Goal: Task Accomplishment & Management: Use online tool/utility

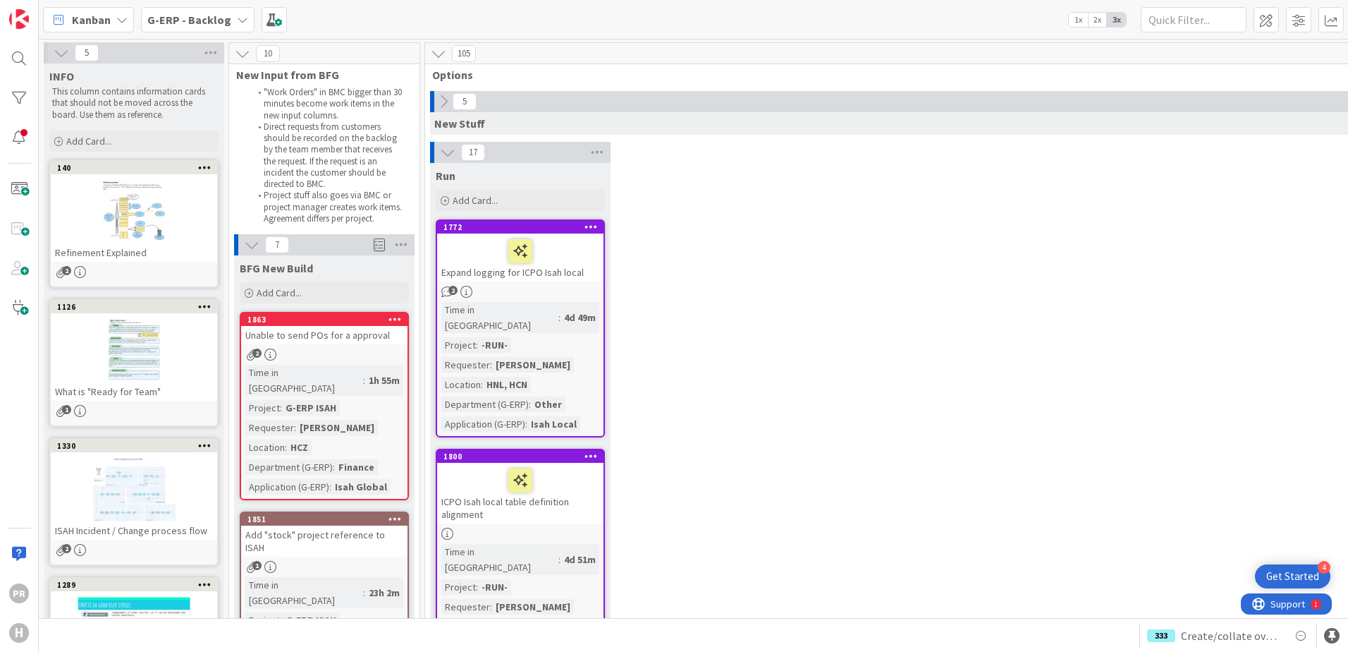
scroll to position [1692, 0]
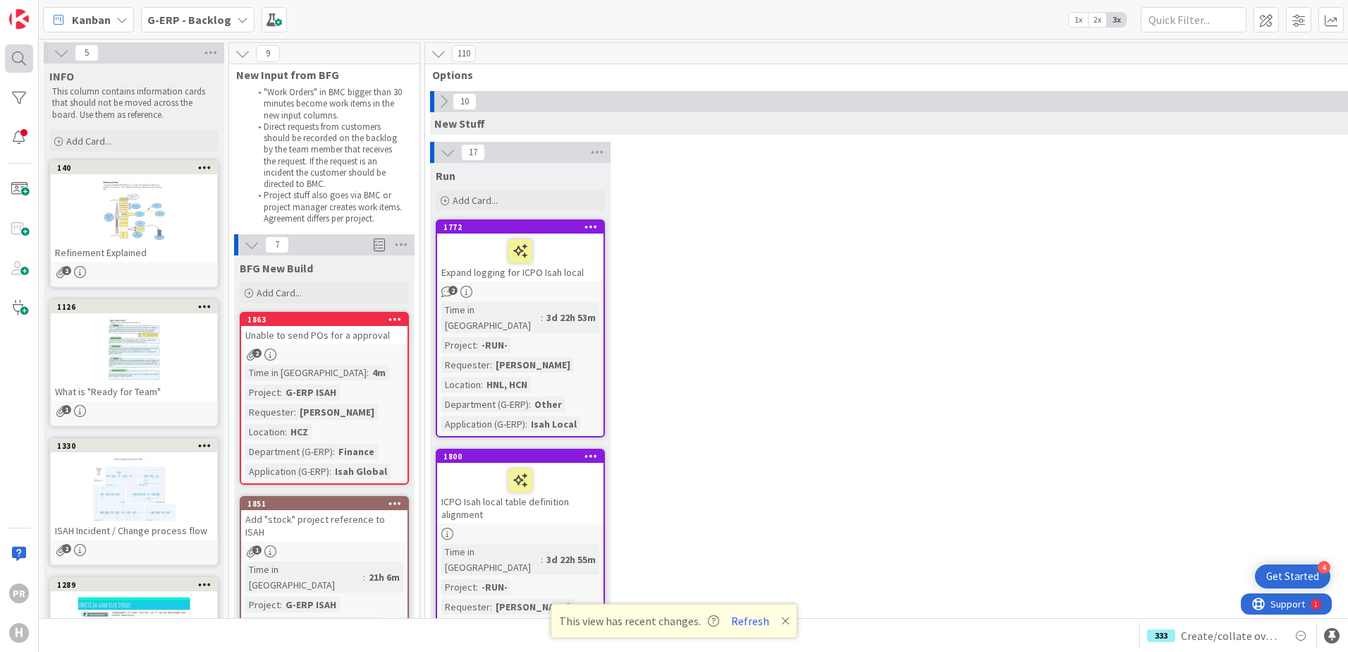
scroll to position [2397, 0]
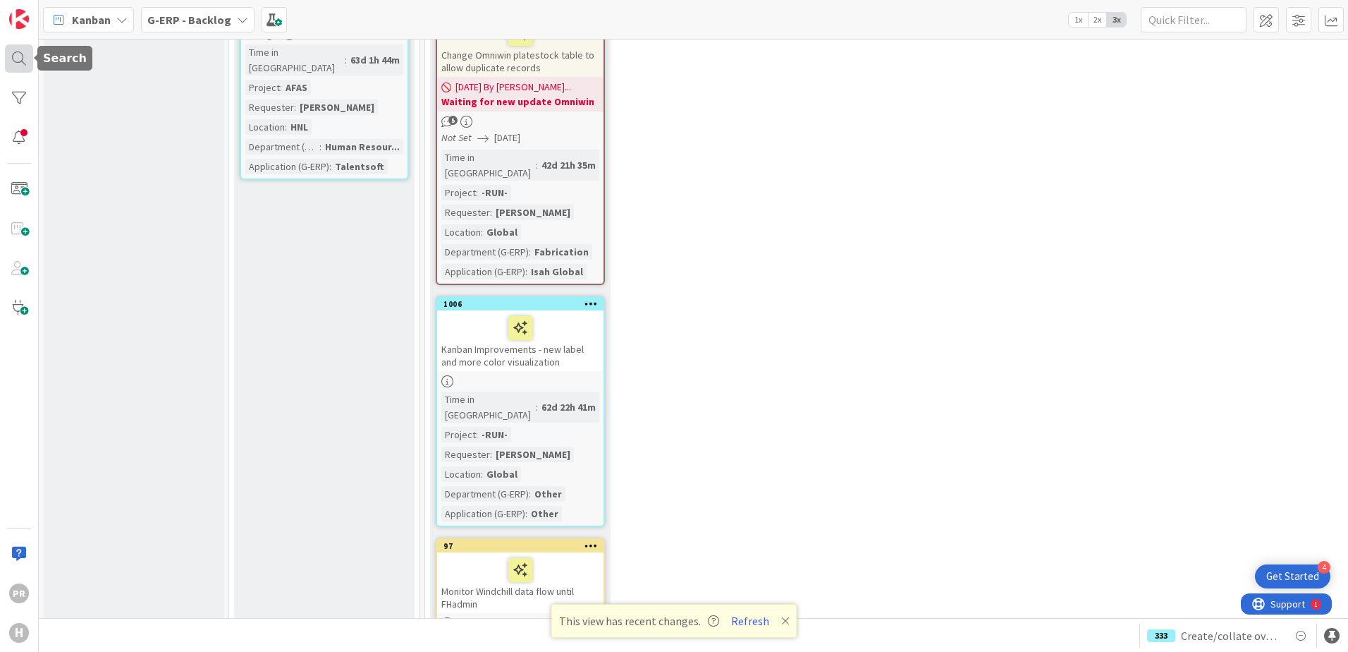
click at [17, 57] on div at bounding box center [19, 58] width 28 height 28
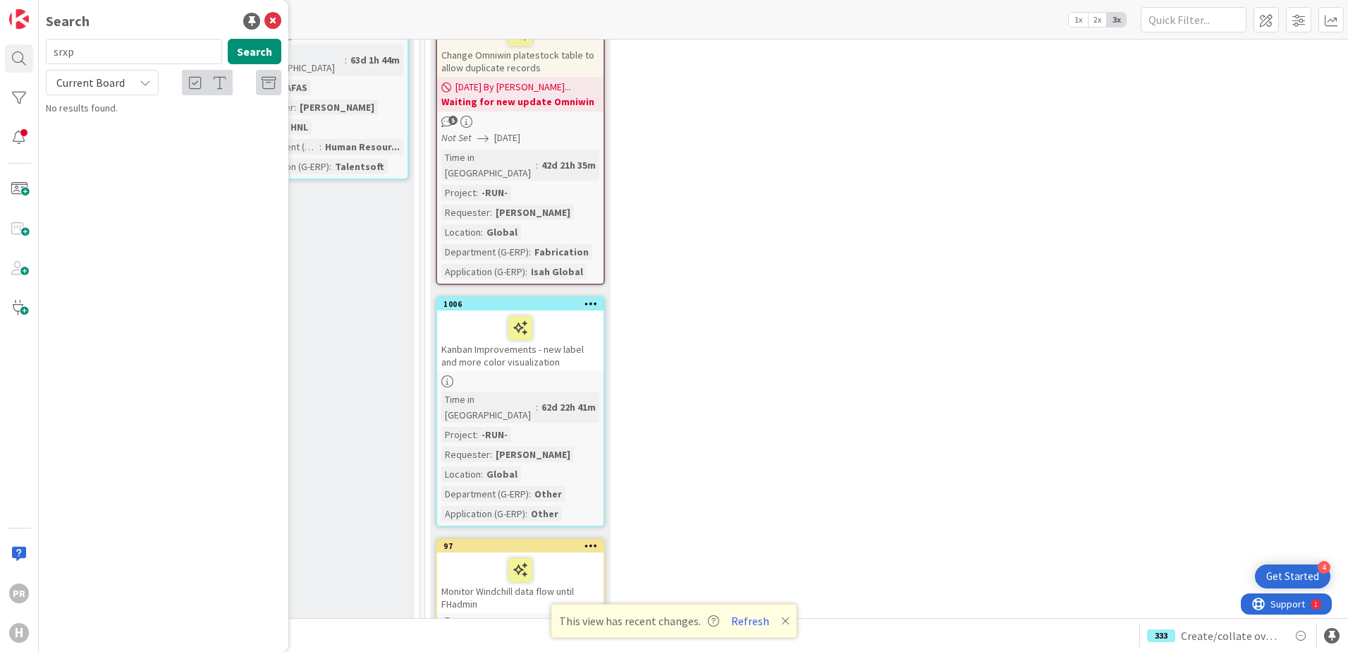
click at [126, 80] on span "Current Board" at bounding box center [90, 83] width 73 height 20
click at [116, 144] on span "All Boards" at bounding box center [127, 140] width 147 height 21
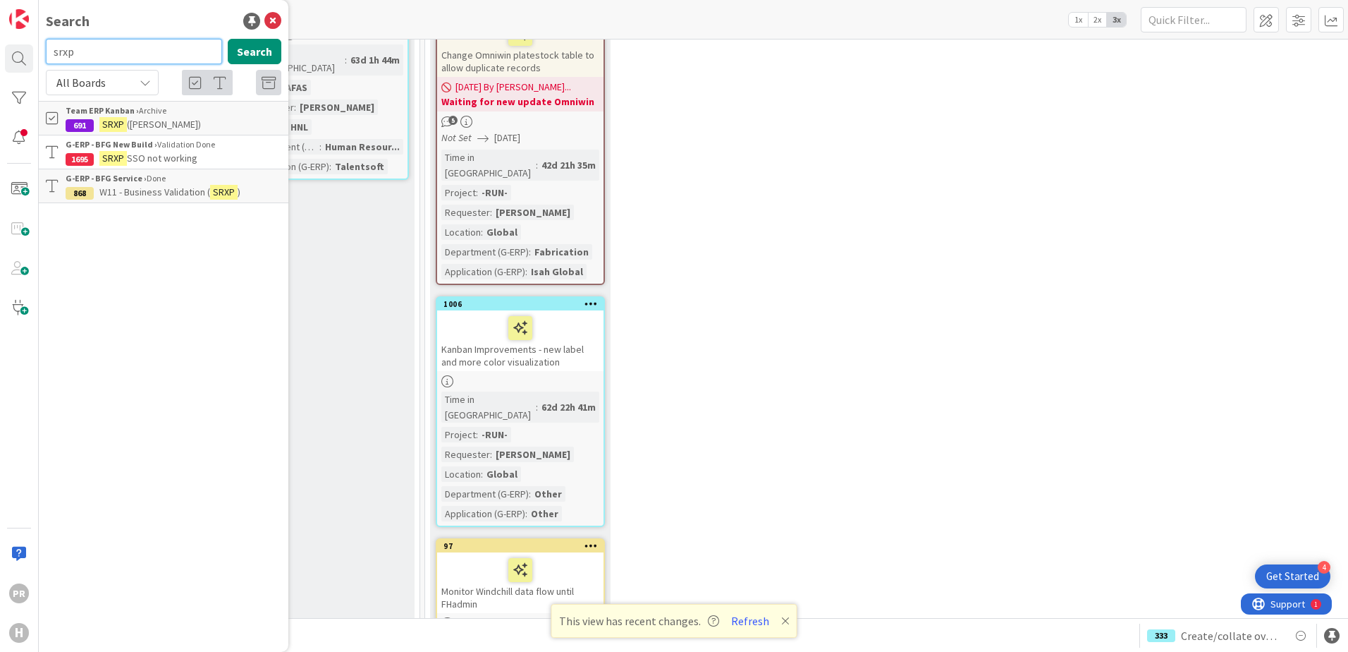
drag, startPoint x: 103, startPoint y: 56, endPoint x: 63, endPoint y: 53, distance: 39.6
click at [66, 55] on input "srxp" at bounding box center [134, 51] width 176 height 25
click at [78, 52] on input "srxp" at bounding box center [134, 51] width 176 height 25
drag, startPoint x: 79, startPoint y: 51, endPoint x: 71, endPoint y: 61, distance: 12.6
click at [49, 55] on input "srxp" at bounding box center [134, 51] width 176 height 25
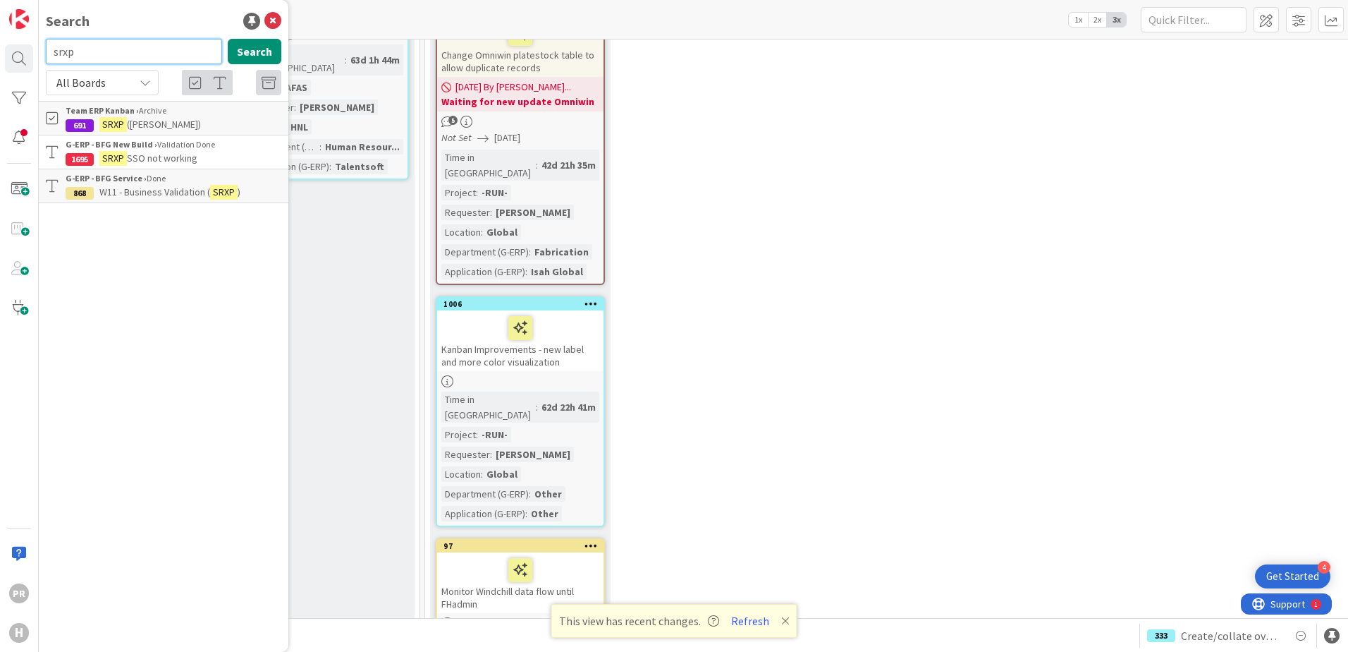
paste input "KB 1676"
click at [247, 53] on button "Search" at bounding box center [255, 51] width 54 height 25
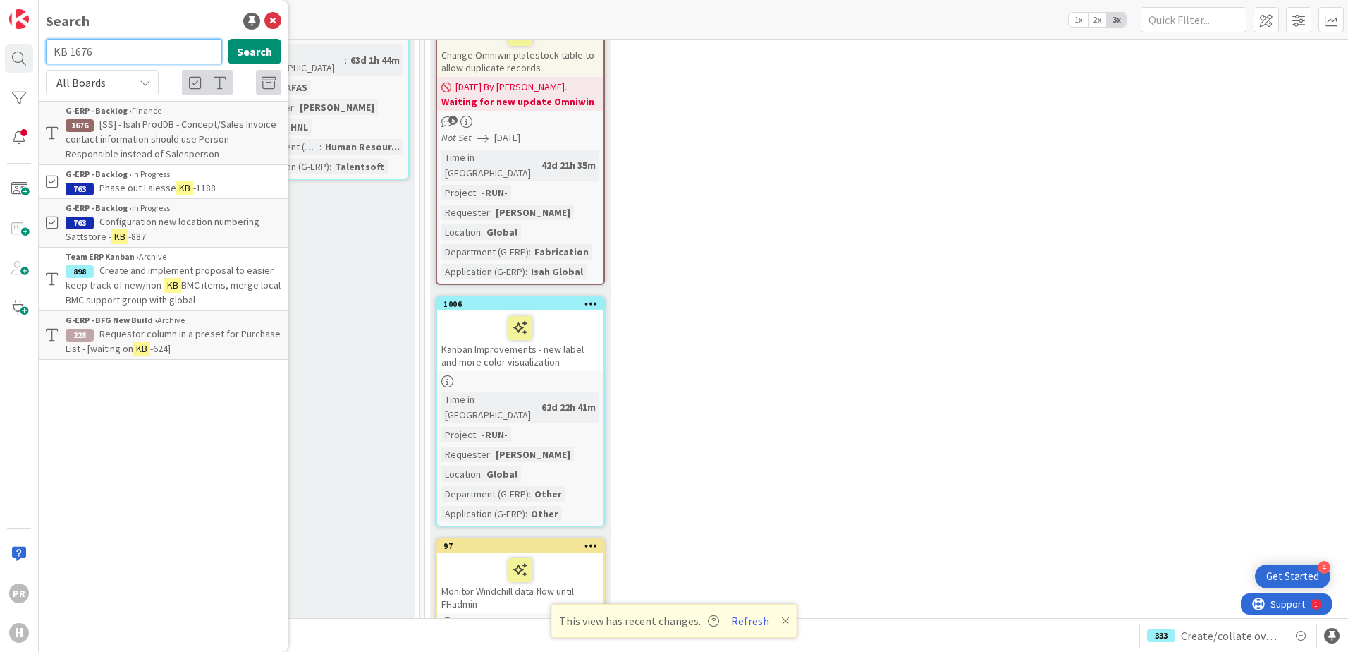
drag, startPoint x: 71, startPoint y: 54, endPoint x: 39, endPoint y: 44, distance: 33.7
click at [40, 53] on div "KB 1676 Search" at bounding box center [163, 54] width 252 height 31
type input "1676"
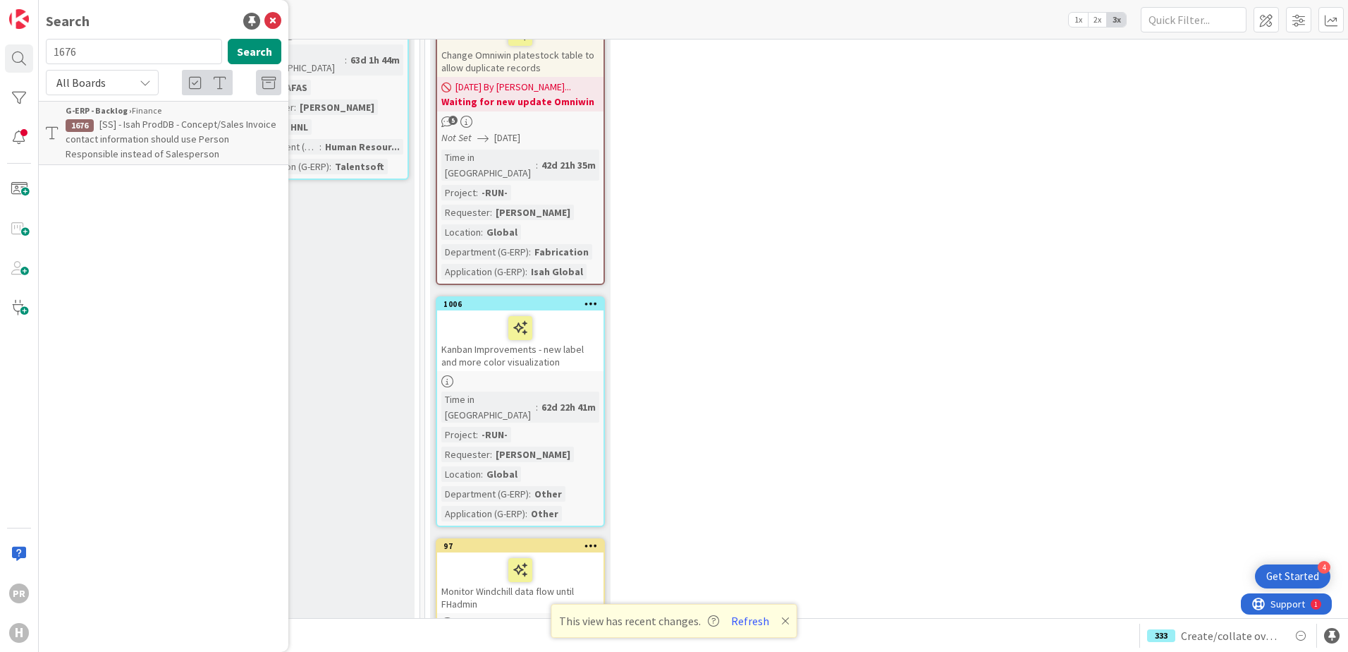
click at [136, 136] on span "[SS] - Isah ProdDB - Concept/Sales Invoice contact information should use Perso…" at bounding box center [171, 139] width 211 height 42
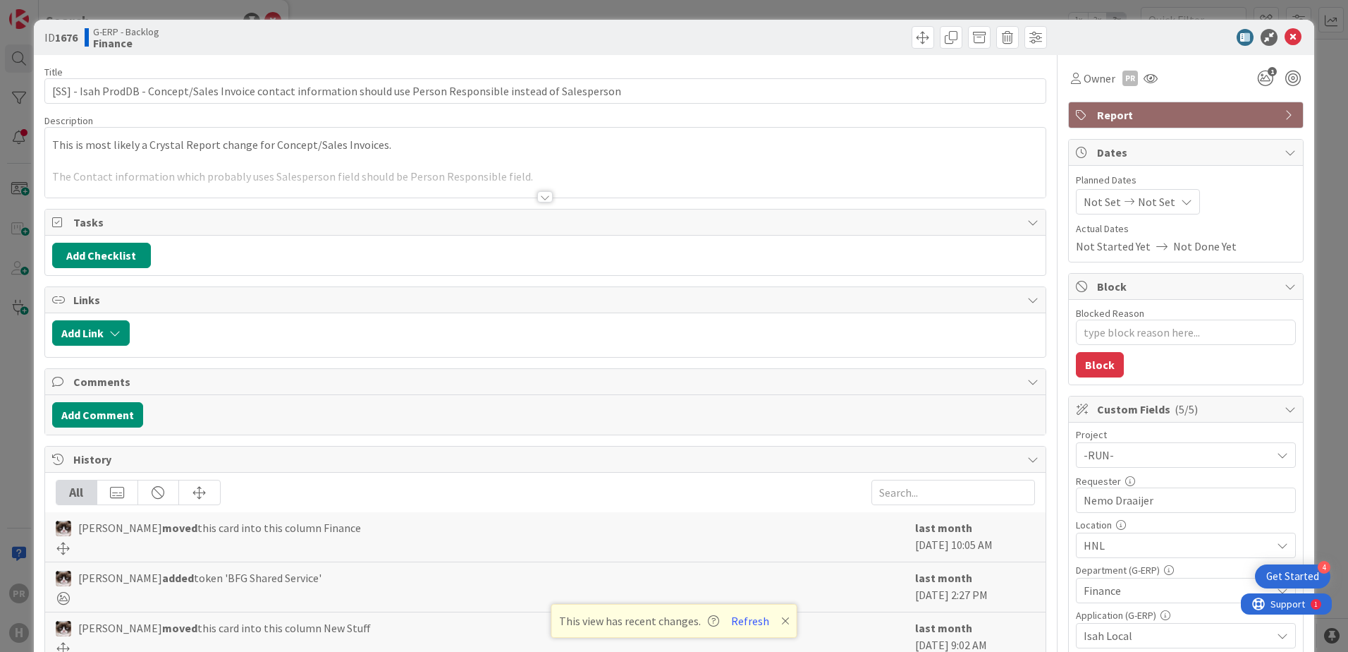
type textarea "x"
click at [537, 202] on div at bounding box center [545, 196] width 16 height 11
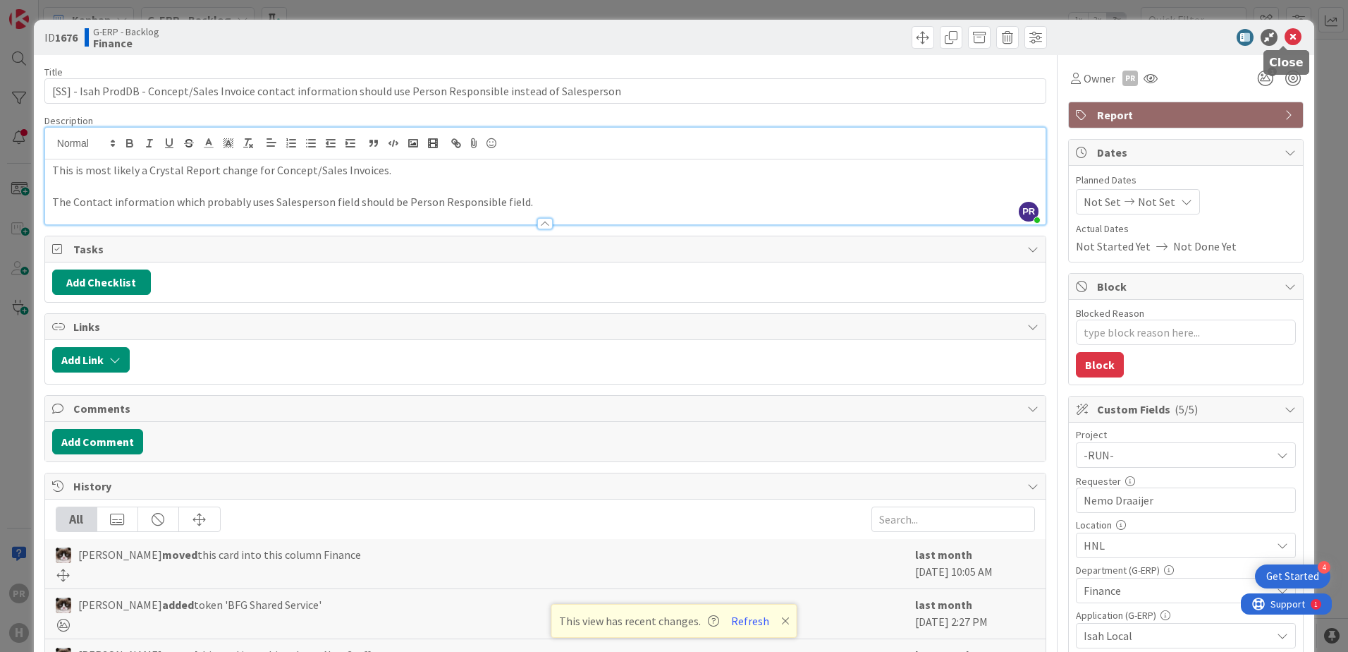
click at [1285, 41] on icon at bounding box center [1293, 37] width 17 height 17
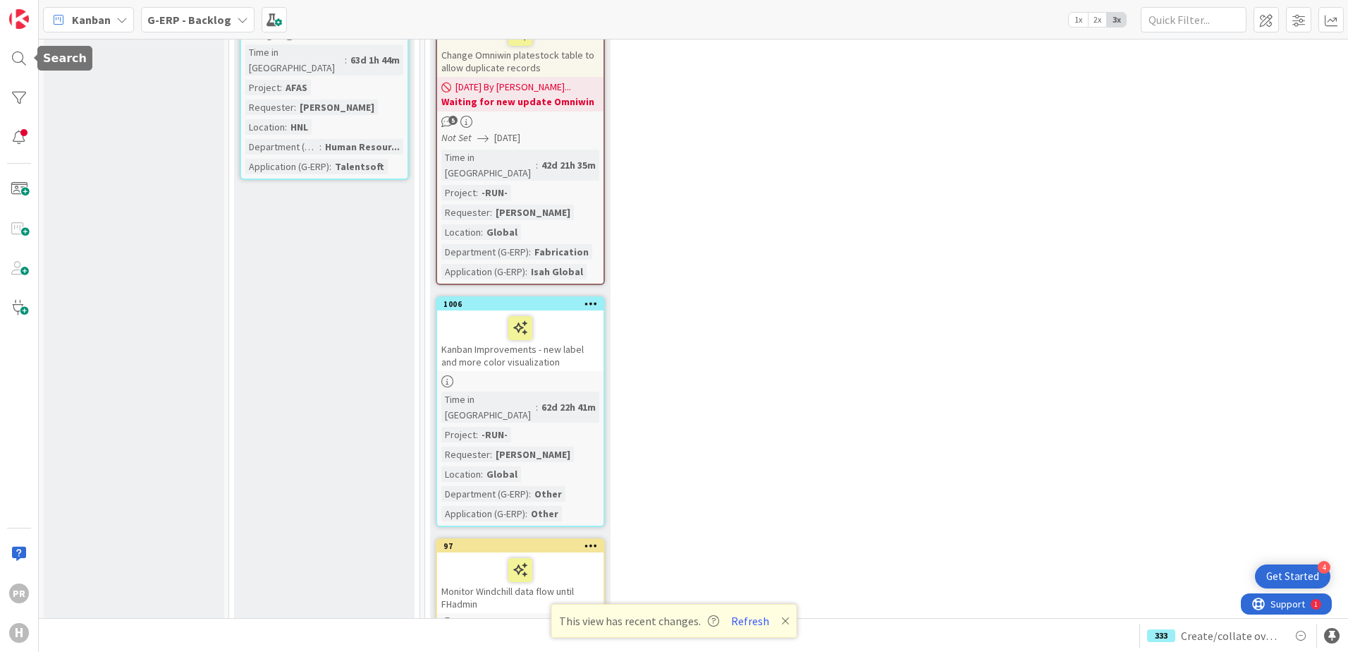
drag, startPoint x: 22, startPoint y: 59, endPoint x: 49, endPoint y: 63, distance: 27.7
click at [22, 59] on div at bounding box center [19, 58] width 28 height 28
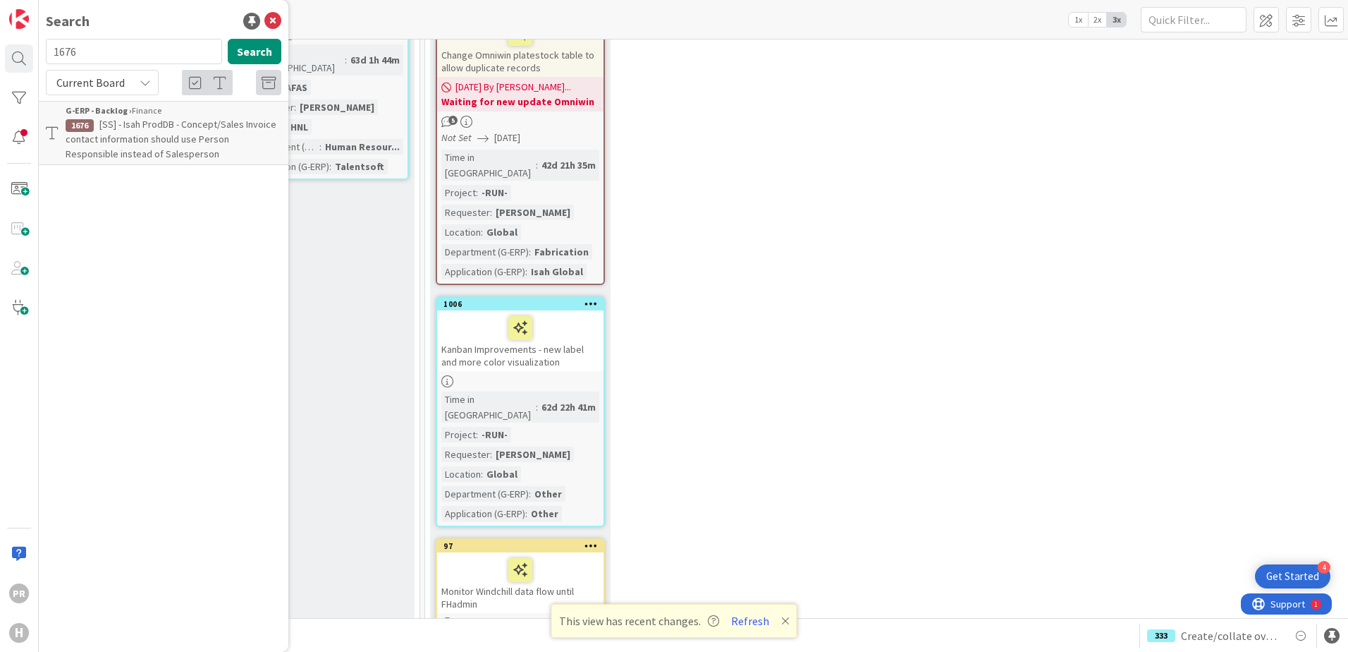
click at [114, 56] on input "1676" at bounding box center [134, 51] width 176 height 25
click at [137, 83] on div "Current Board" at bounding box center [102, 82] width 113 height 25
click at [118, 137] on span "All Boards" at bounding box center [127, 140] width 147 height 21
drag, startPoint x: 116, startPoint y: 55, endPoint x: 56, endPoint y: 56, distance: 59.2
click at [56, 56] on input "1676" at bounding box center [134, 51] width 176 height 25
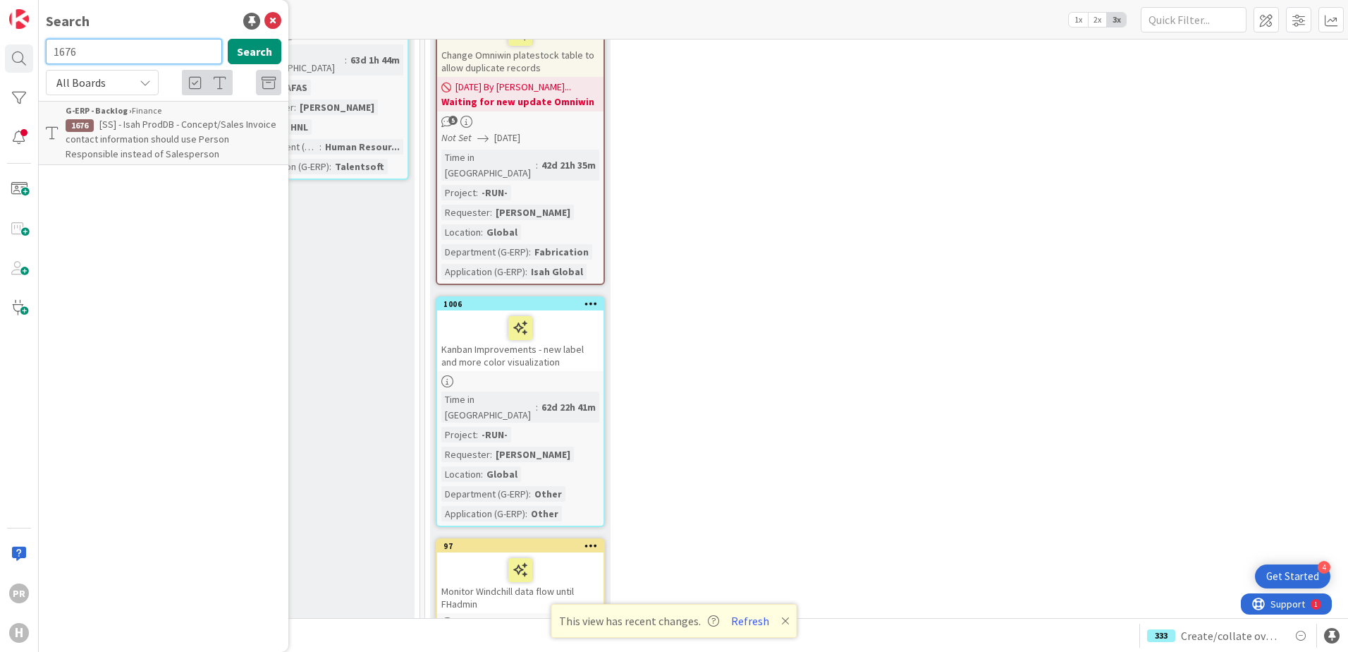
type input "1"
type input "1850"
click at [147, 126] on span "Error while processing Toekennen Administratiecode" at bounding box center [155, 131] width 178 height 27
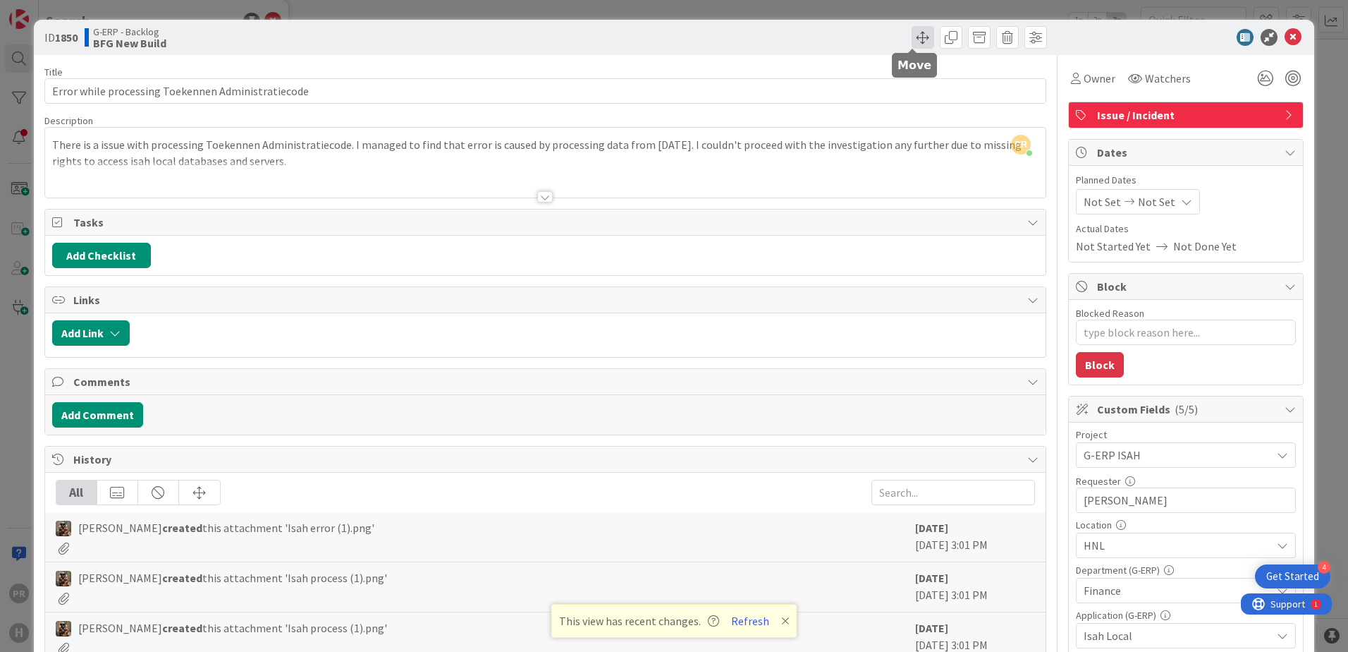
click at [919, 44] on span at bounding box center [923, 37] width 23 height 23
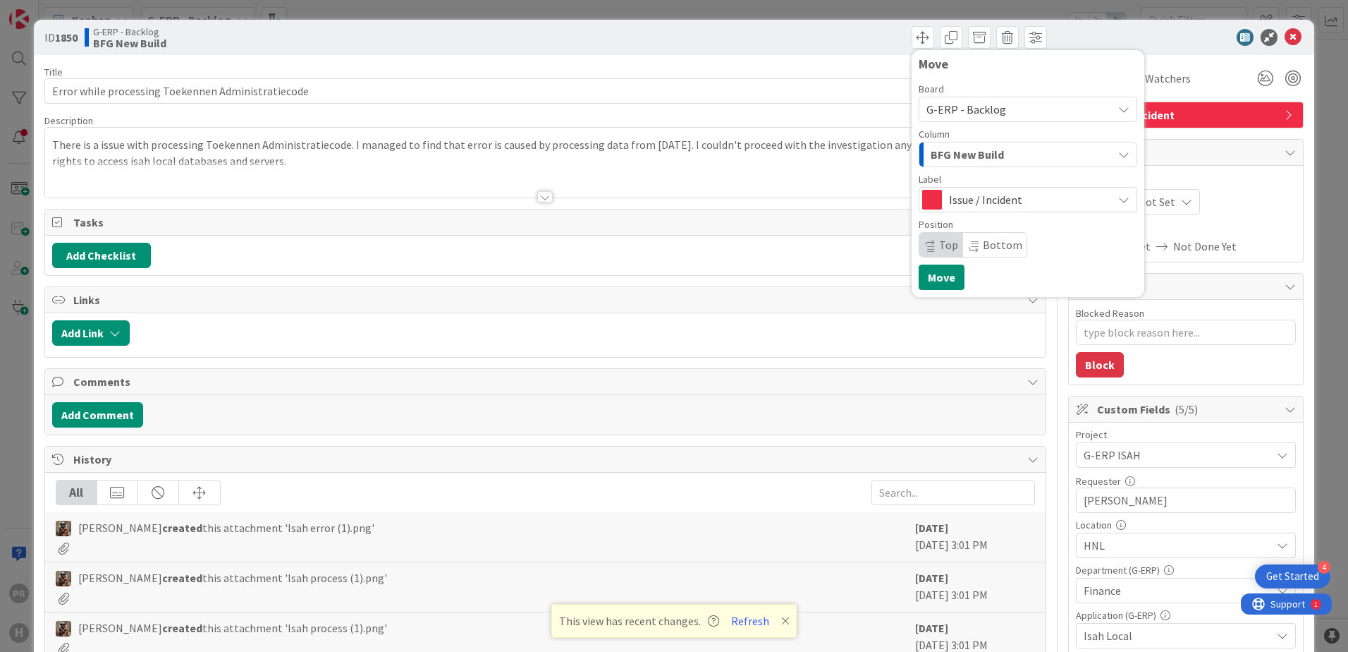
click at [983, 153] on span "BFG New Build" at bounding box center [967, 154] width 73 height 18
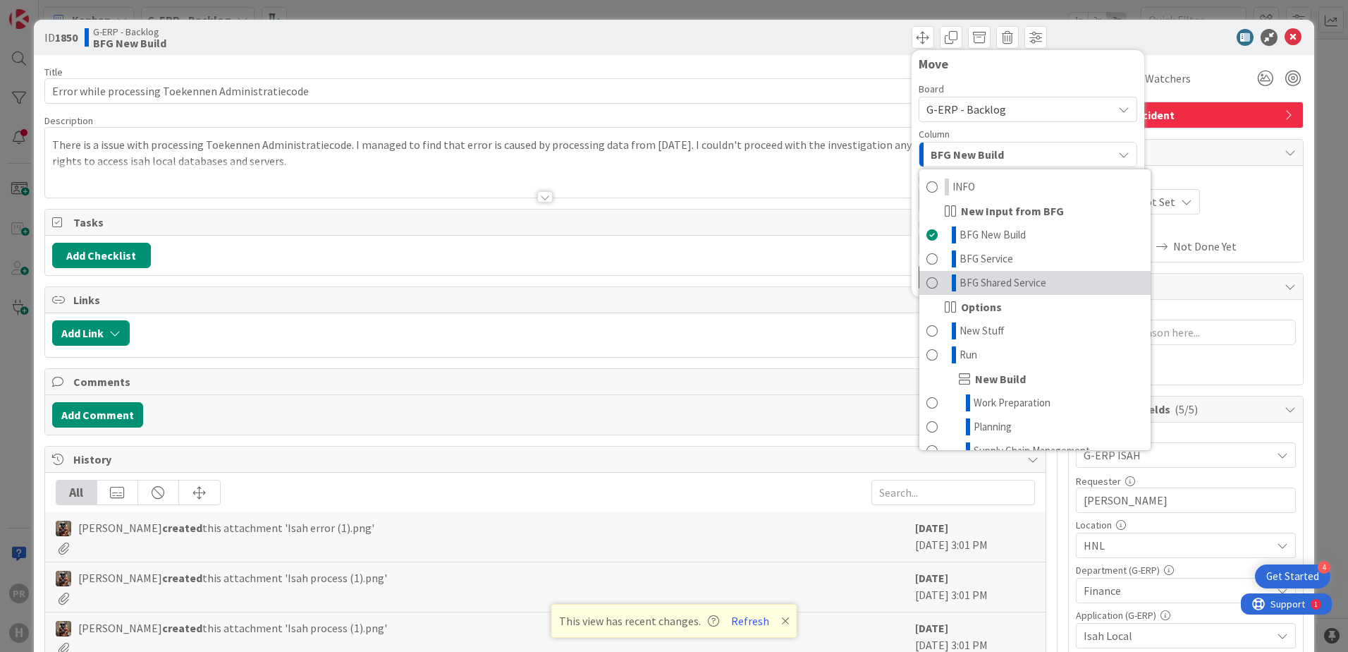
click at [990, 285] on span "BFG Shared Service" at bounding box center [1003, 282] width 87 height 17
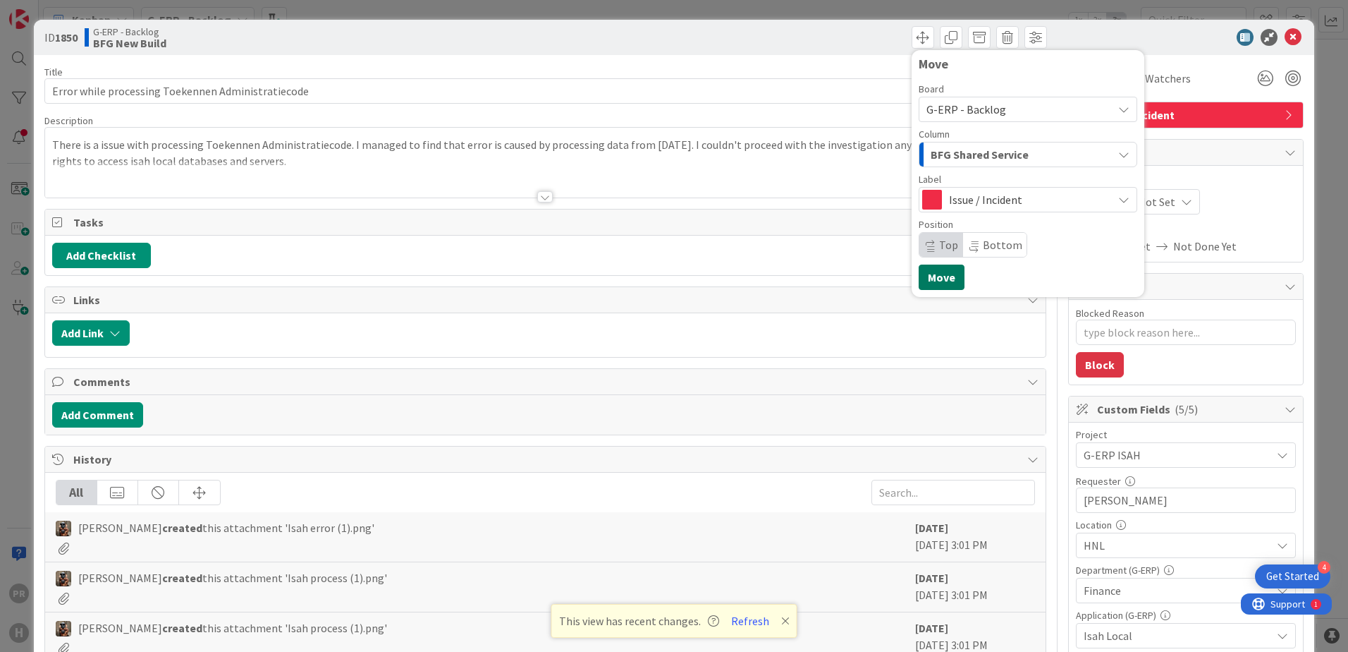
click at [946, 278] on button "Move" at bounding box center [942, 276] width 46 height 25
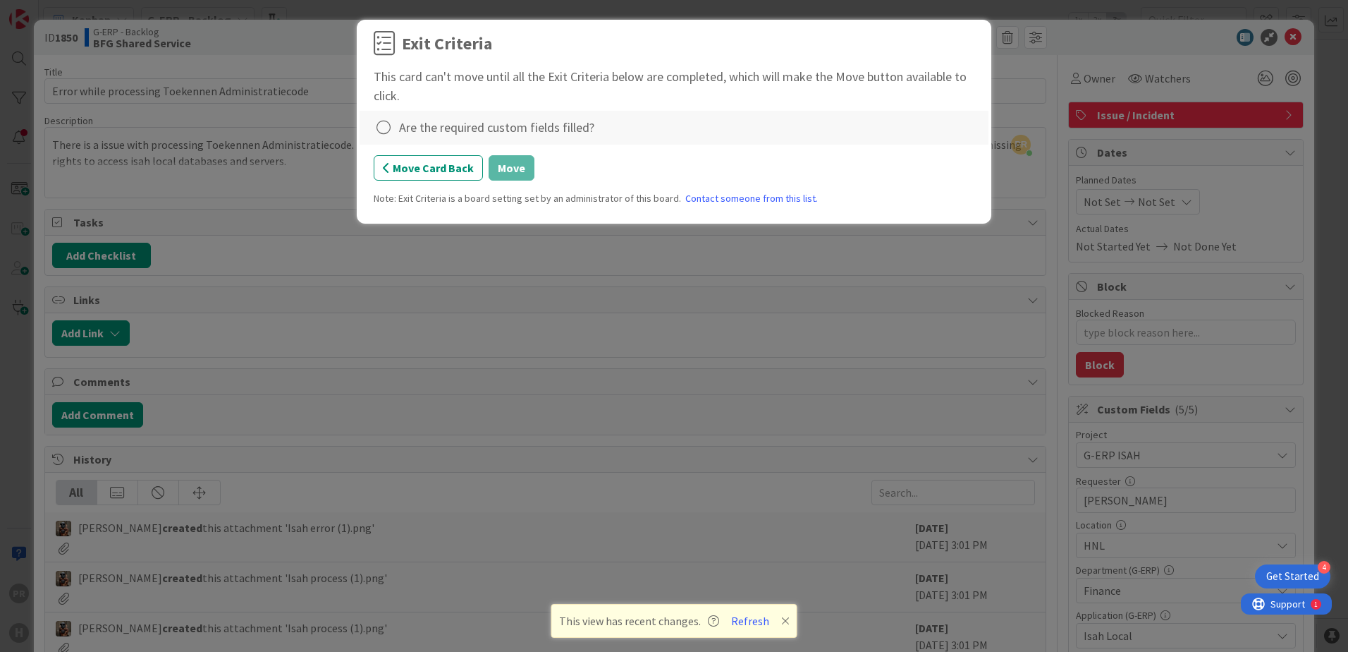
click at [437, 124] on div "Are the required custom fields filled?" at bounding box center [496, 127] width 195 height 19
click at [391, 128] on icon at bounding box center [384, 128] width 20 height 20
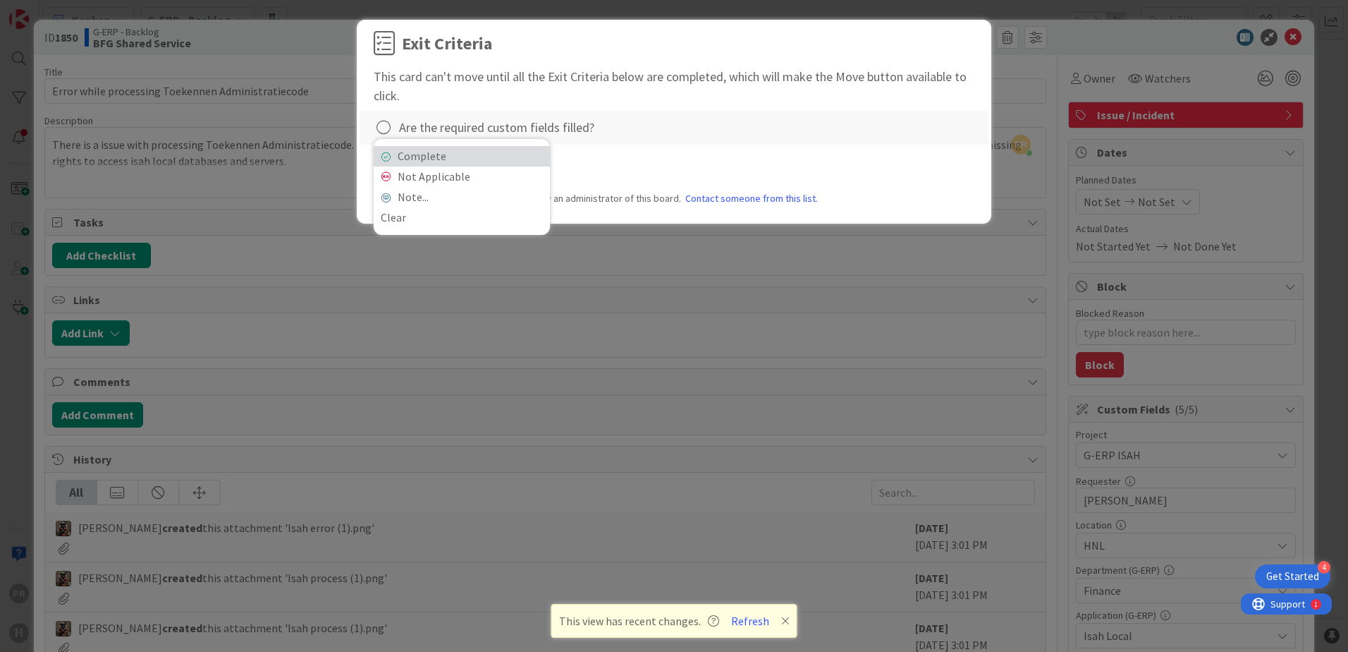
click at [492, 157] on link "Complete" at bounding box center [462, 156] width 176 height 20
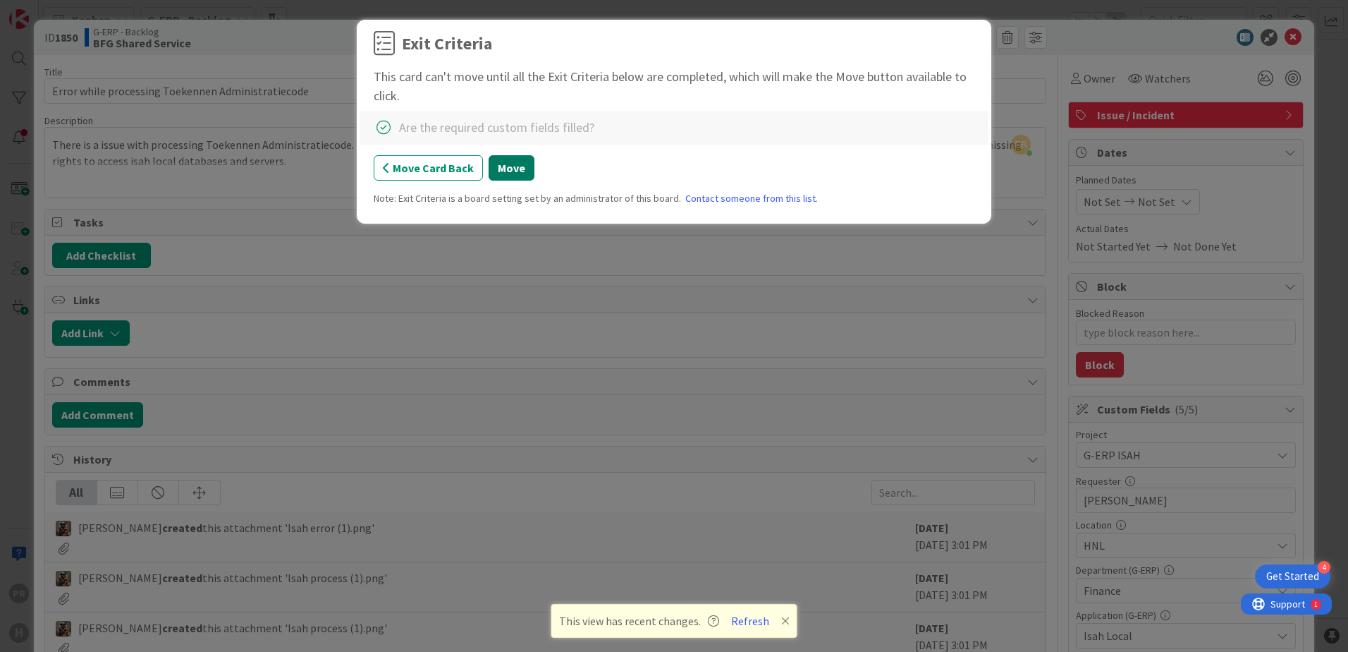
drag, startPoint x: 529, startPoint y: 166, endPoint x: 506, endPoint y: 167, distance: 22.6
click at [529, 166] on button "Move" at bounding box center [512, 167] width 46 height 25
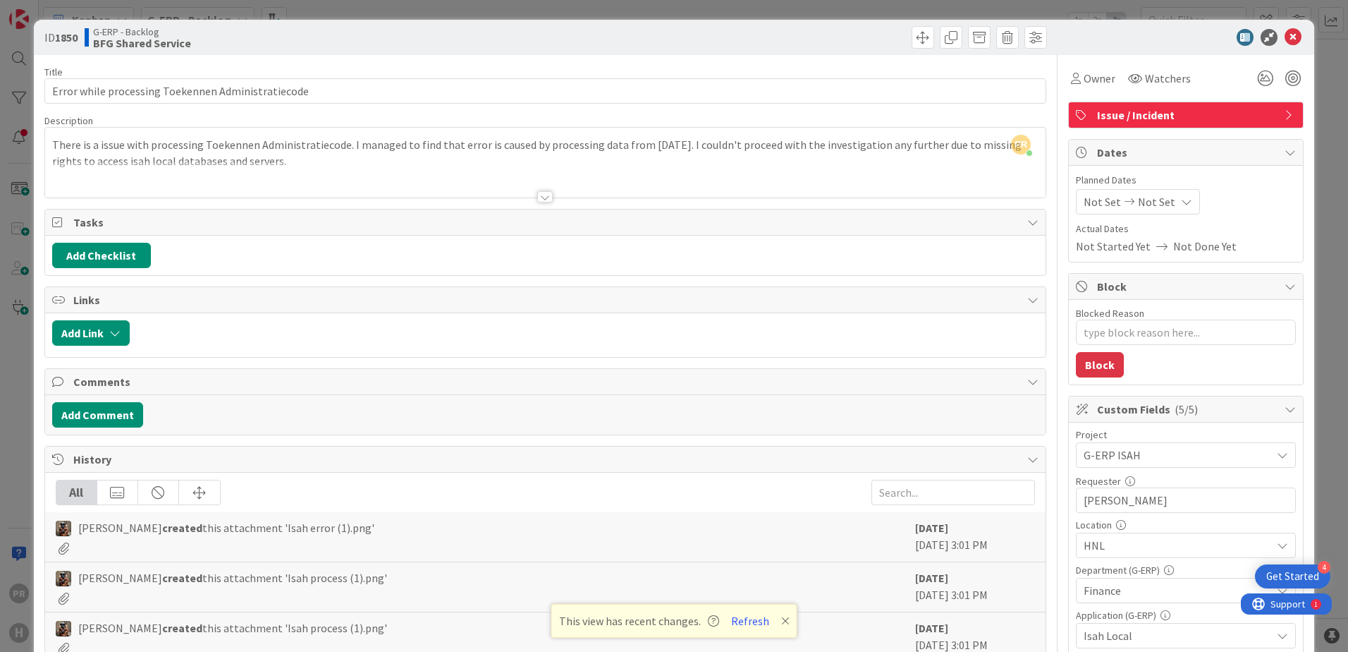
type textarea "x"
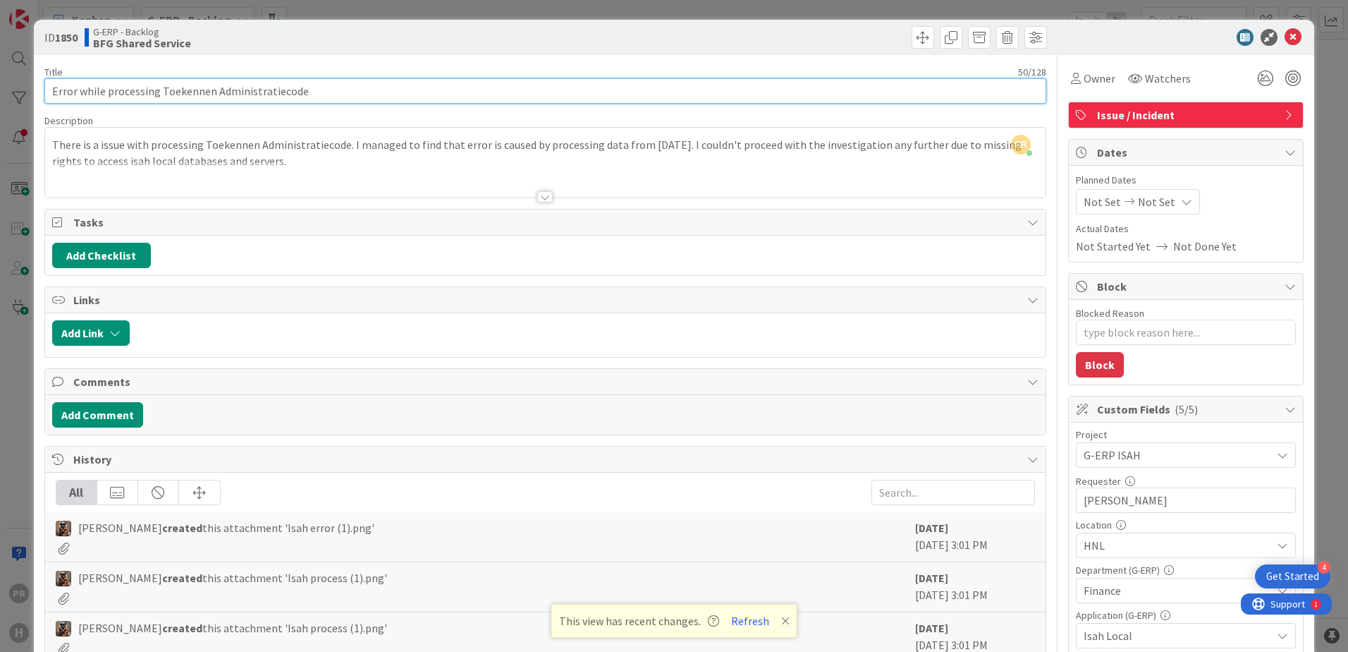
click at [282, 92] on input "Error while processing Toekennen Administratiecode" at bounding box center [545, 90] width 1002 height 25
type input "[SS] Error while processing Toekennen Administratiecode"
type textarea "x"
type input "[SS] Error while processing Toekennen Administratiecode"
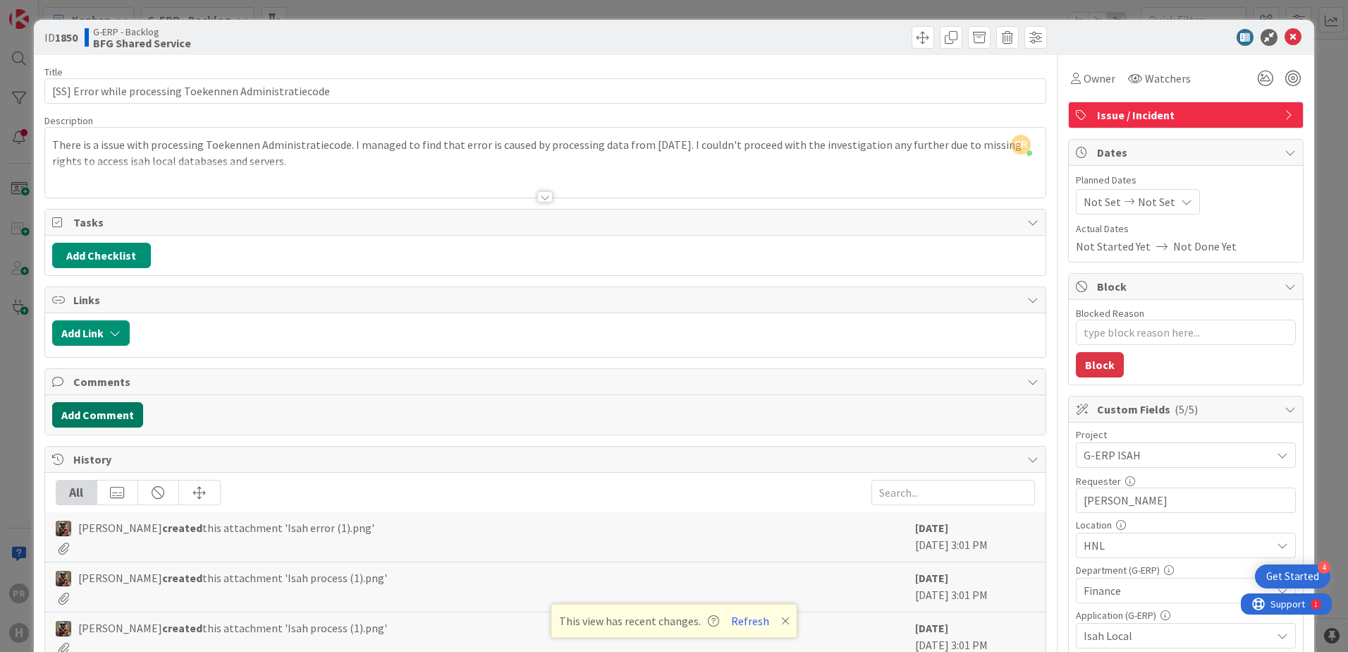
click at [133, 415] on button "Add Comment" at bounding box center [97, 414] width 91 height 25
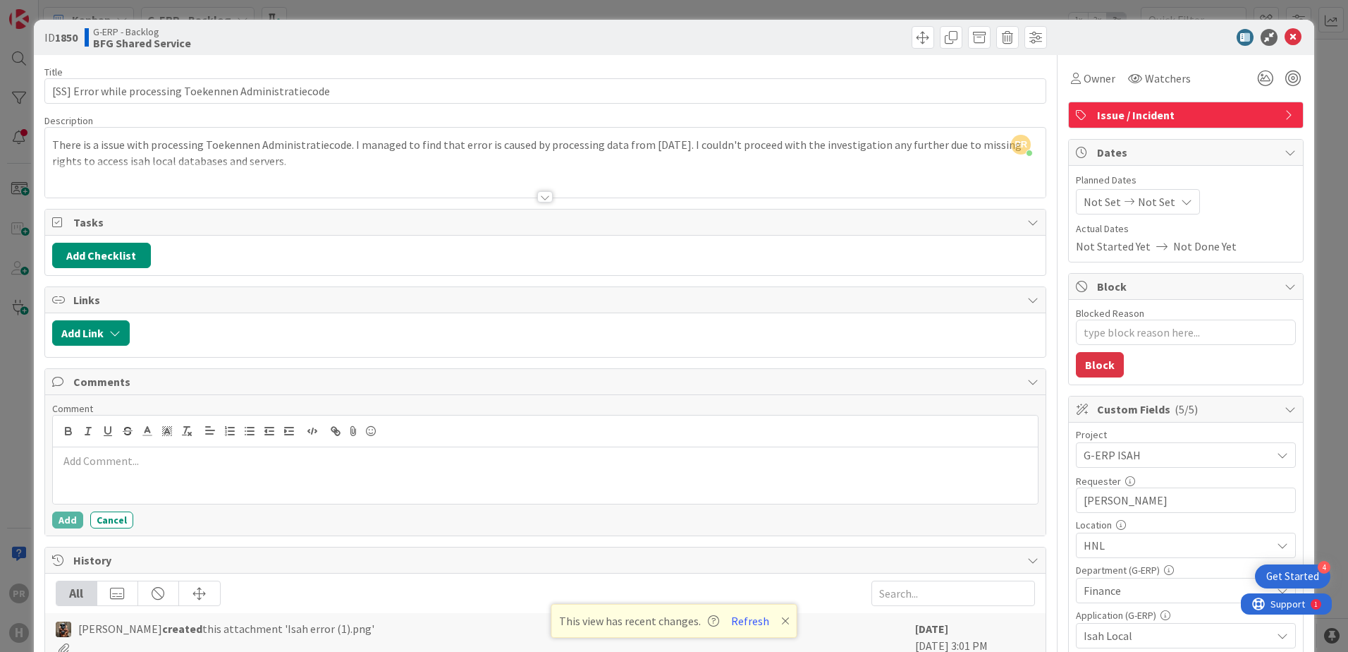
click at [166, 462] on p at bounding box center [546, 461] width 974 height 16
click at [596, 467] on p "Log shows: Failed to assign a company to a JNP, Booknumber: 9295091 JNP-Type: 9…" at bounding box center [546, 461] width 974 height 16
click at [75, 517] on button "Add" at bounding box center [67, 519] width 31 height 17
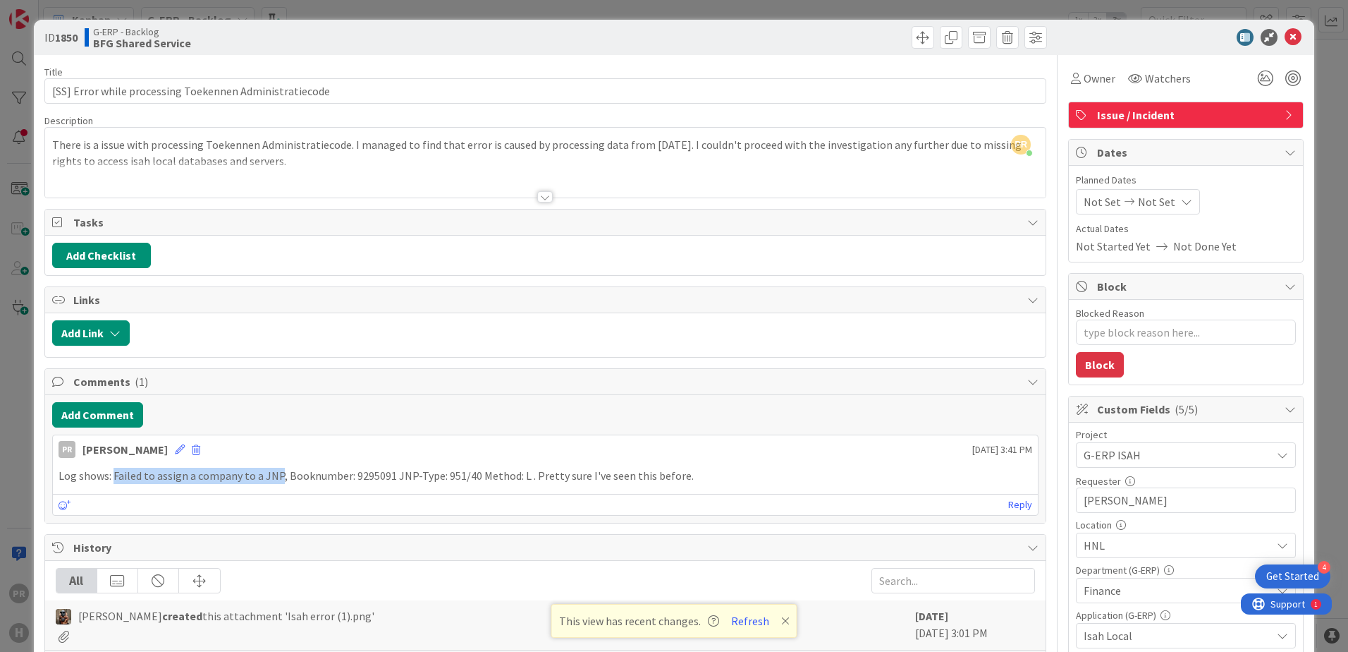
drag, startPoint x: 114, startPoint y: 477, endPoint x: 279, endPoint y: 478, distance: 165.0
click at [279, 478] on p "Log shows: Failed to assign a company to a JNP, Booknumber: 9295091 JNP-Type: 9…" at bounding box center [546, 475] width 974 height 16
copy p "Failed to assign a company to a JNP"
click at [1145, 73] on span "Watchers" at bounding box center [1168, 78] width 46 height 17
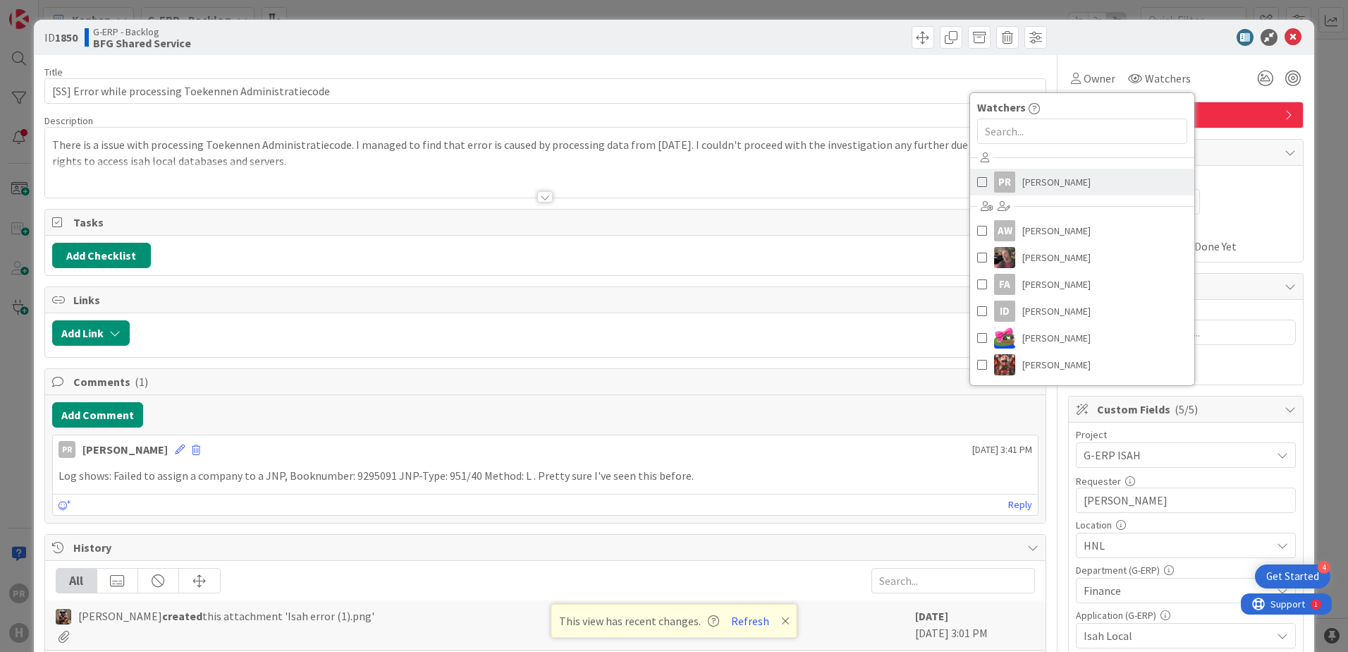
click at [1046, 192] on link "PR Parveen Rana" at bounding box center [1082, 182] width 224 height 27
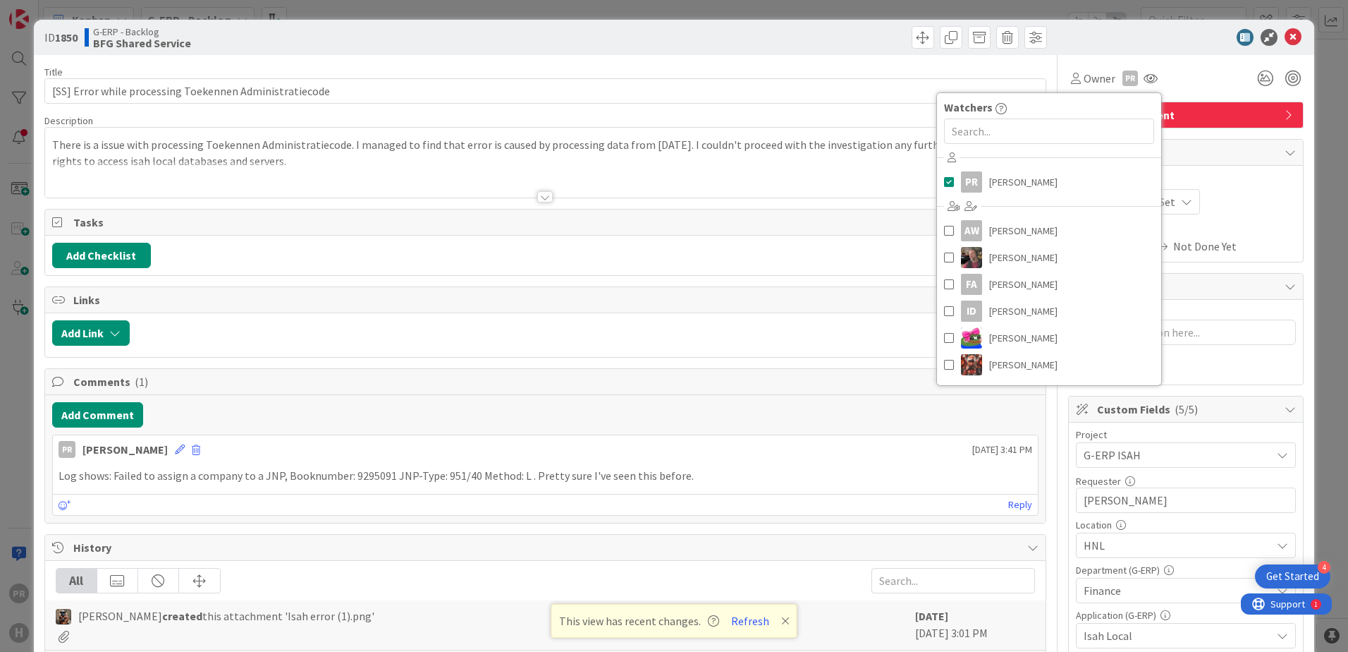
click at [1141, 38] on div at bounding box center [1179, 37] width 250 height 17
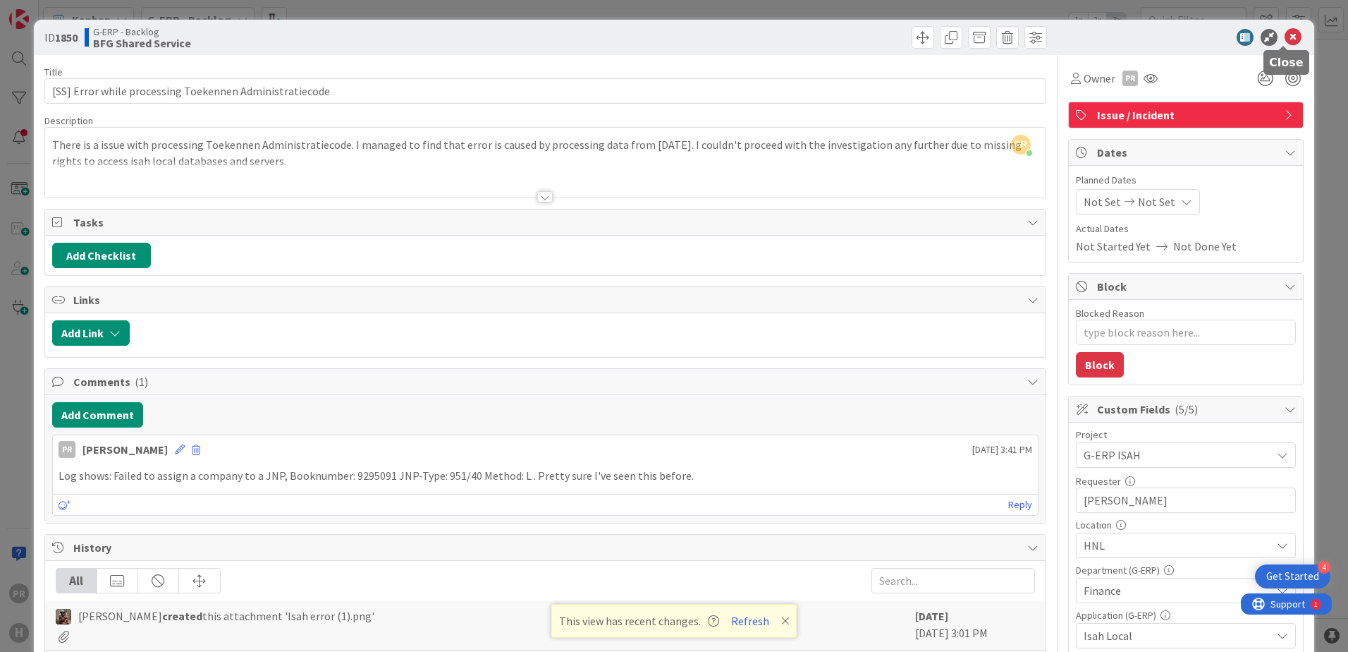
click at [1285, 34] on icon at bounding box center [1293, 37] width 17 height 17
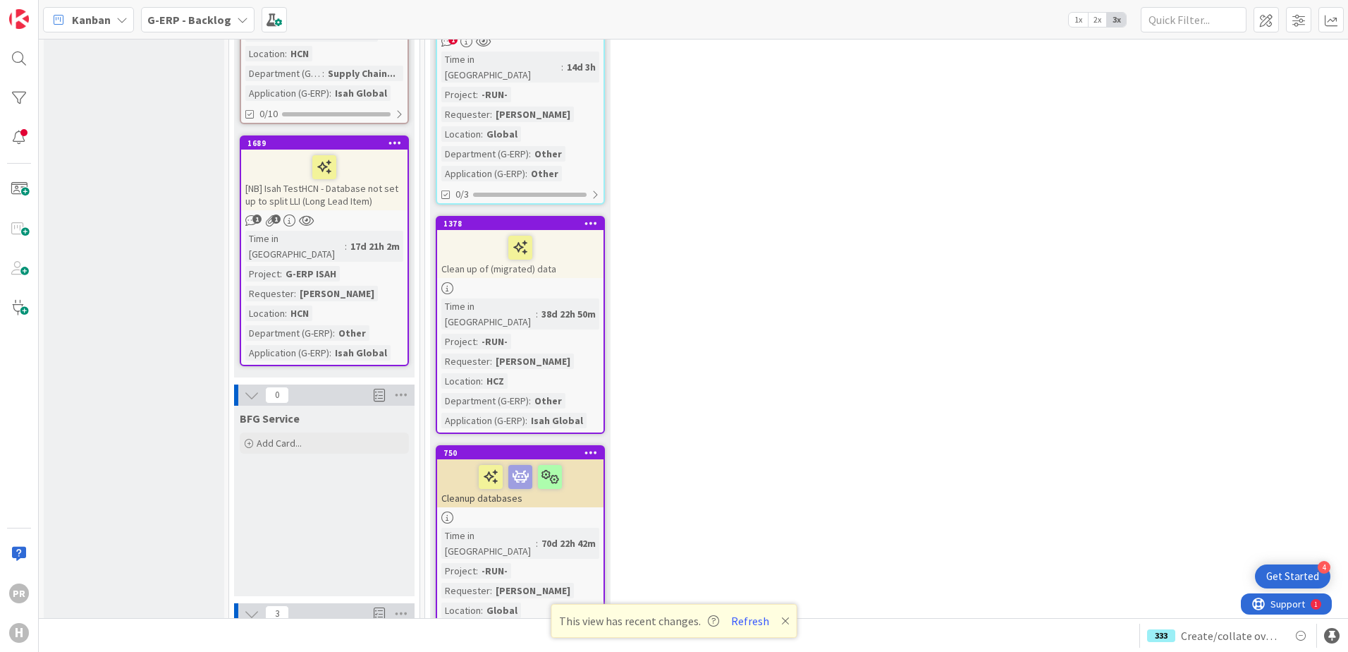
scroll to position [1410, 0]
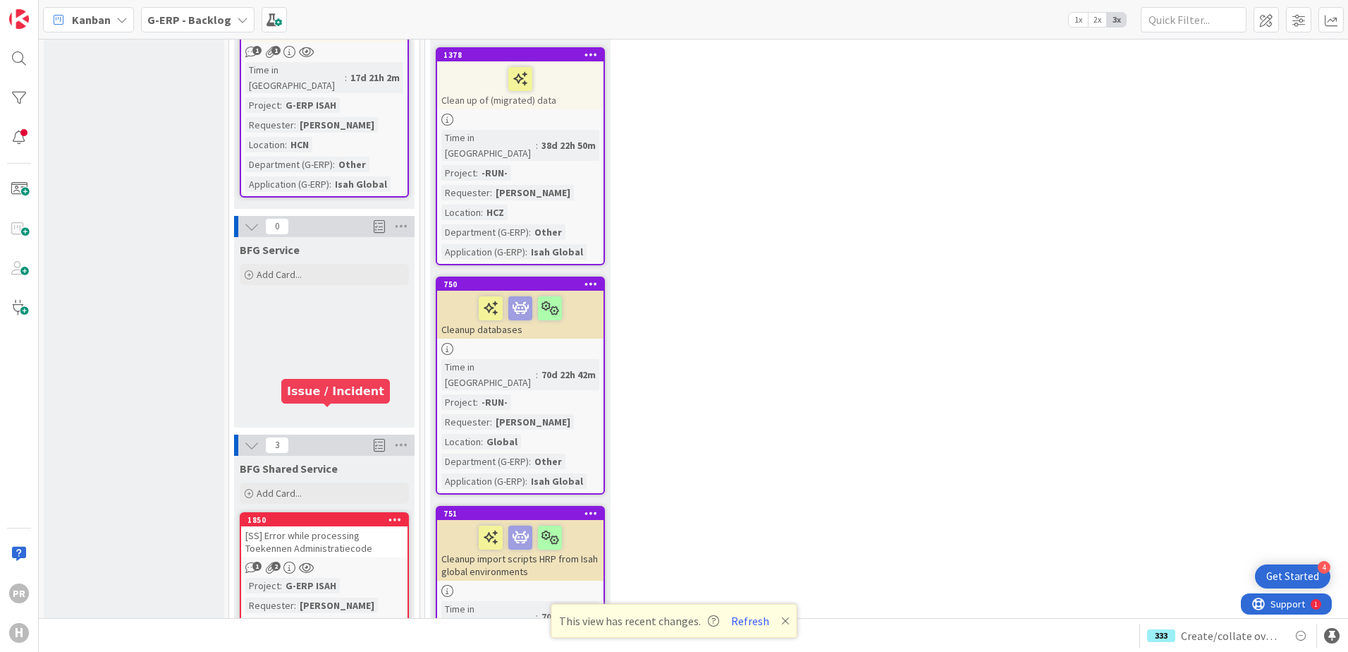
click at [312, 526] on div "[SS] Error while processing Toekennen Administratiecode" at bounding box center [324, 541] width 166 height 31
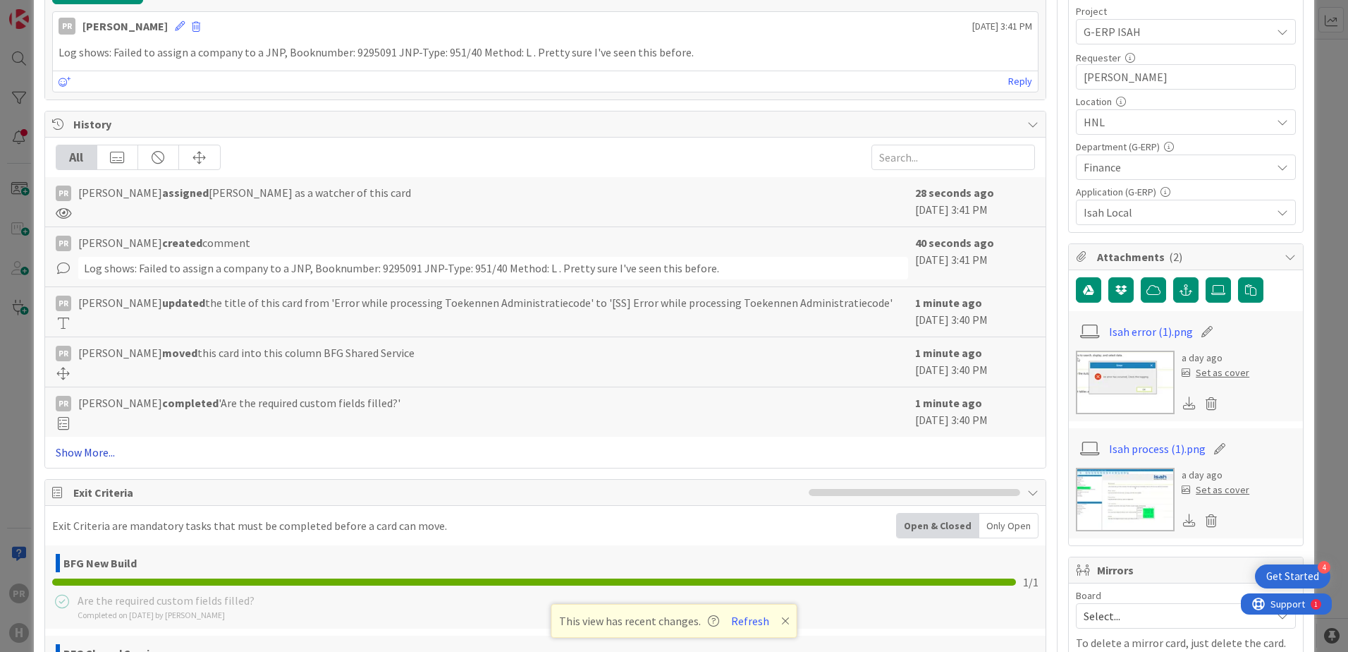
click at [89, 453] on link "Show More..." at bounding box center [545, 452] width 979 height 17
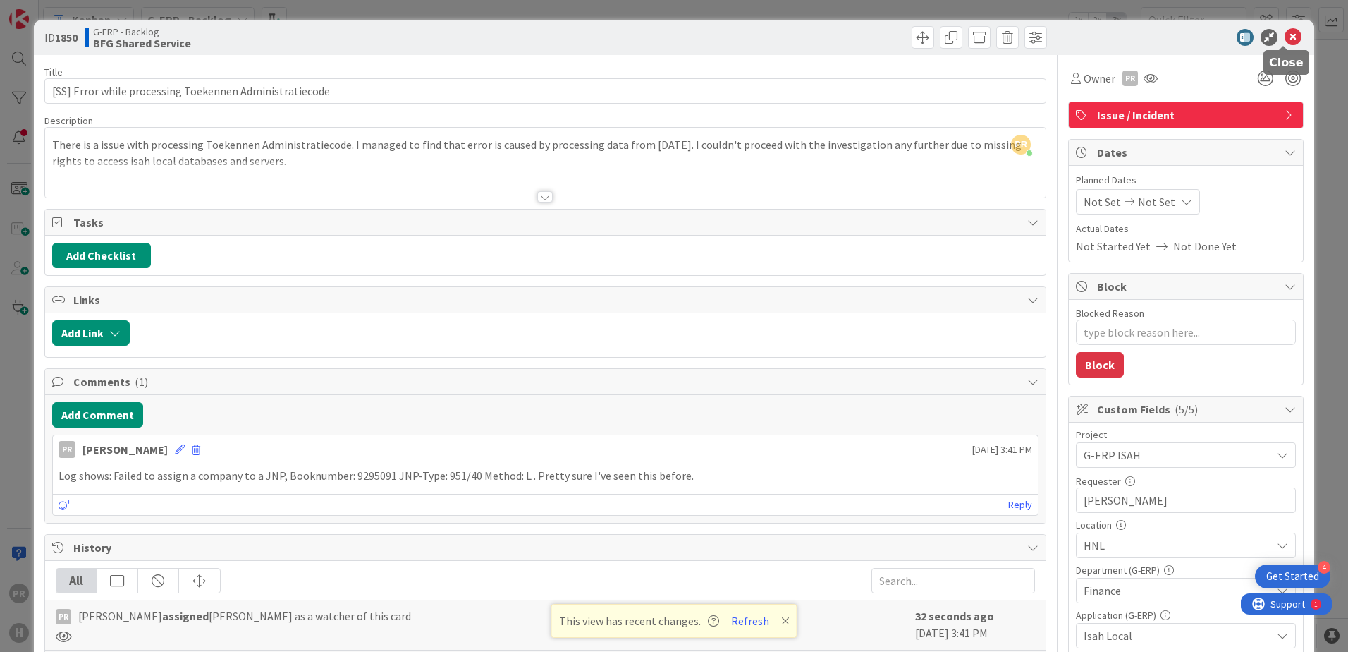
click at [1288, 32] on icon at bounding box center [1293, 37] width 17 height 17
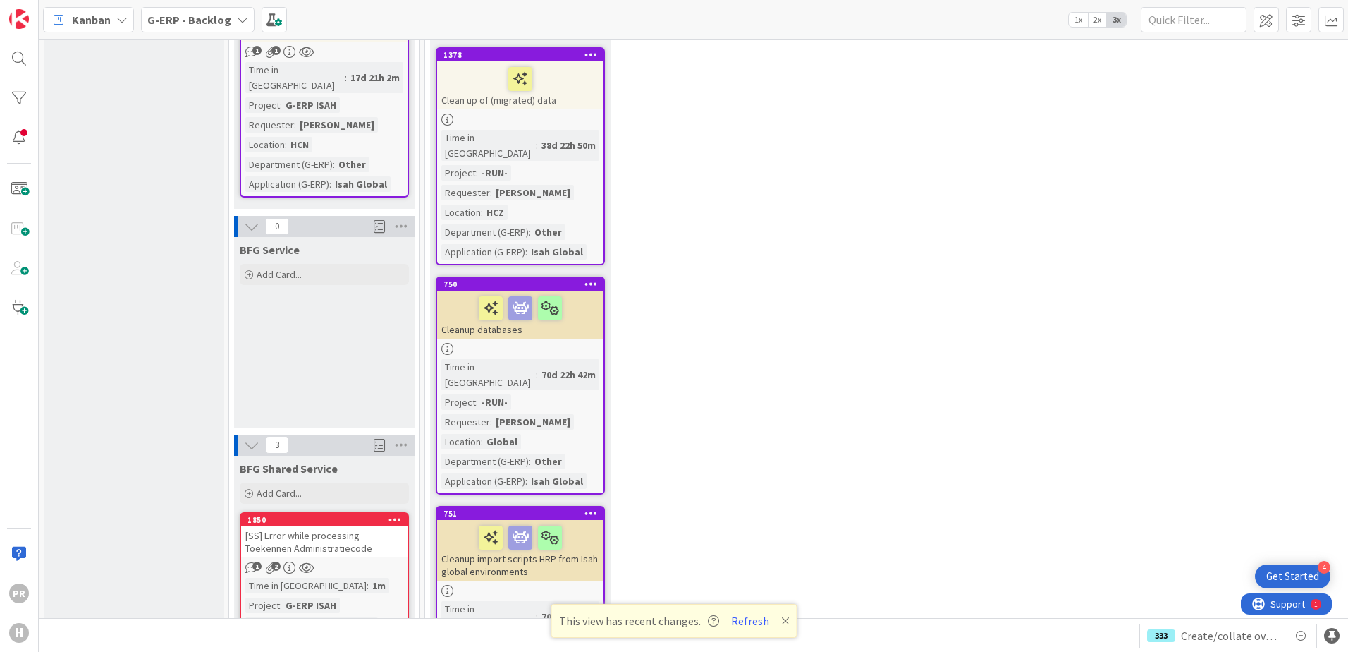
click at [348, 526] on div "[SS] Error while processing Toekennen Administratiecode" at bounding box center [324, 541] width 166 height 31
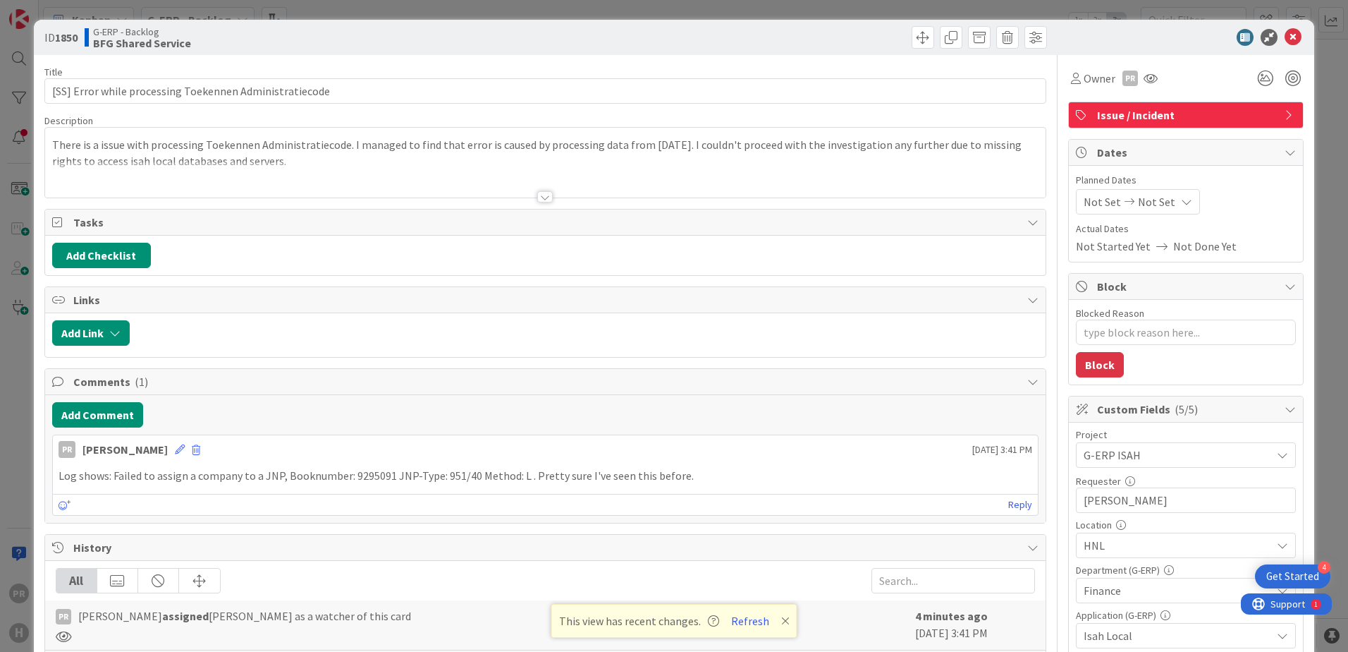
type textarea "x"
drag, startPoint x: 279, startPoint y: 474, endPoint x: 114, endPoint y: 474, distance: 165.7
click at [114, 474] on p "Log shows: Failed to assign a company to a JNP, Booknumber: 9295091 JNP-Type: 9…" at bounding box center [546, 475] width 974 height 16
copy p "Failed to assign a company to a JNP"
